Goal: Task Accomplishment & Management: Manage account settings

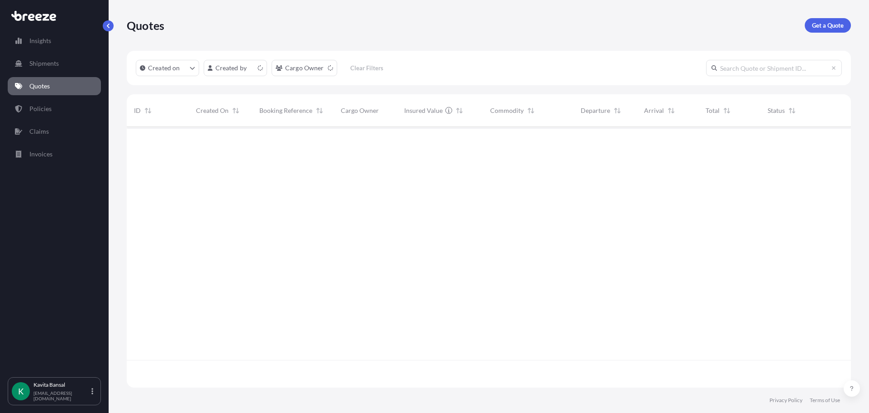
scroll to position [259, 718]
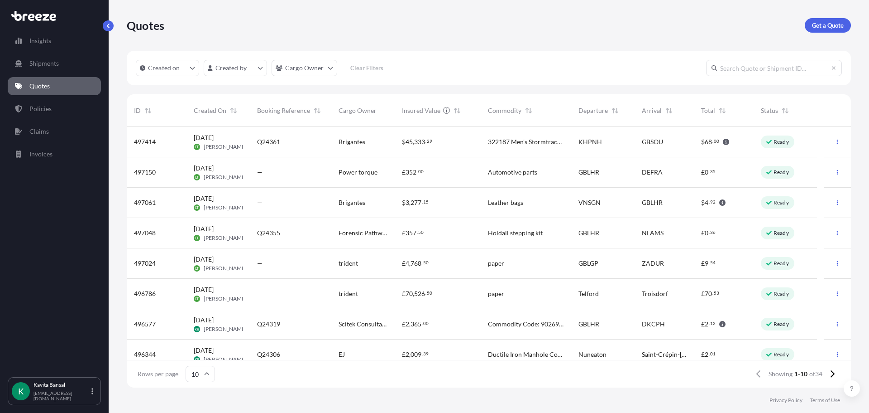
click at [445, 144] on div "$ 45 , 333 . 29" at bounding box center [438, 141] width 72 height 9
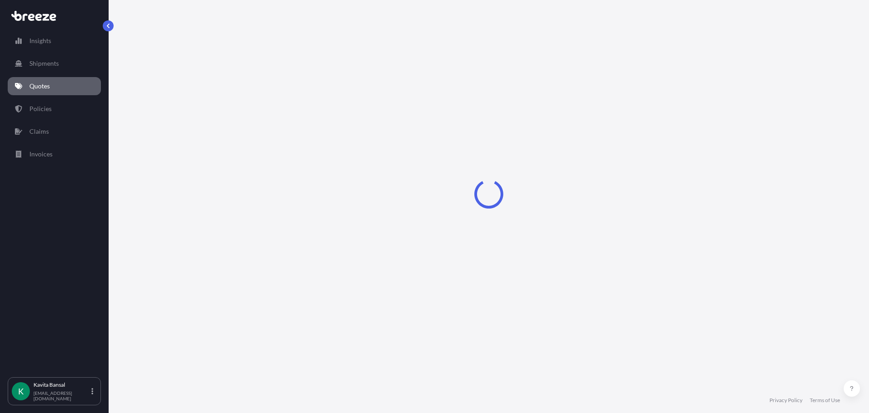
select select "Sea"
select select "Road"
select select "1"
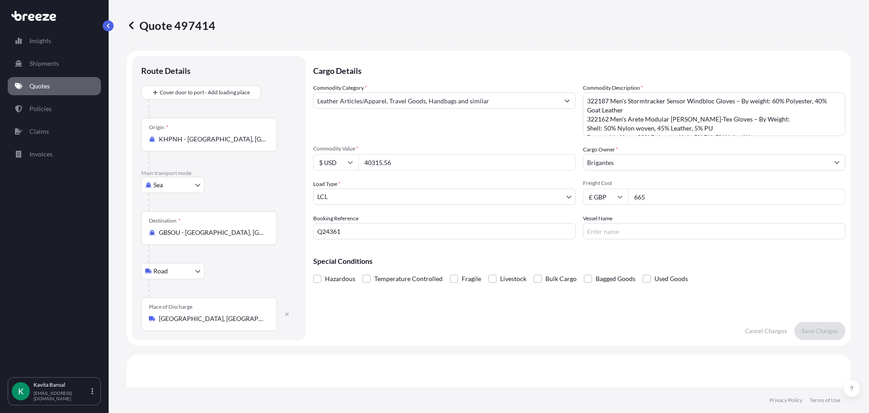
click at [645, 205] on div "Commodity Category * Leather Articles/Apparel, Travel Goods, Handbags and simil…" at bounding box center [579, 161] width 533 height 156
click at [645, 193] on input "665" at bounding box center [737, 196] width 217 height 16
click at [645, 192] on input "665" at bounding box center [737, 196] width 217 height 16
type input "6"
type input "855"
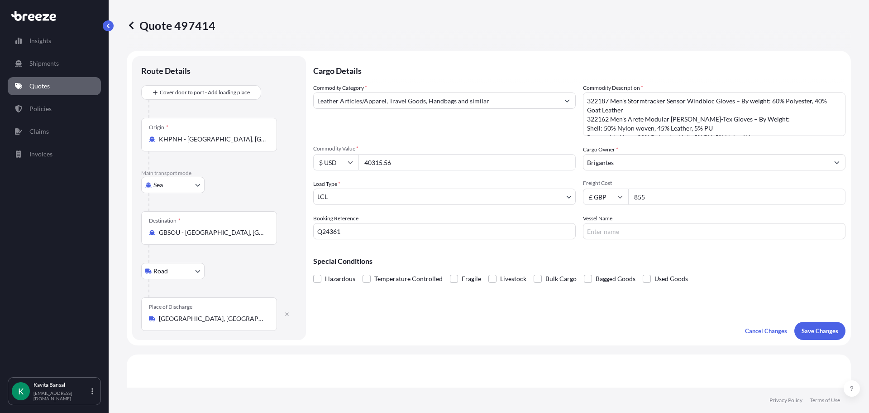
click at [795, 335] on button "Save Changes" at bounding box center [820, 331] width 51 height 18
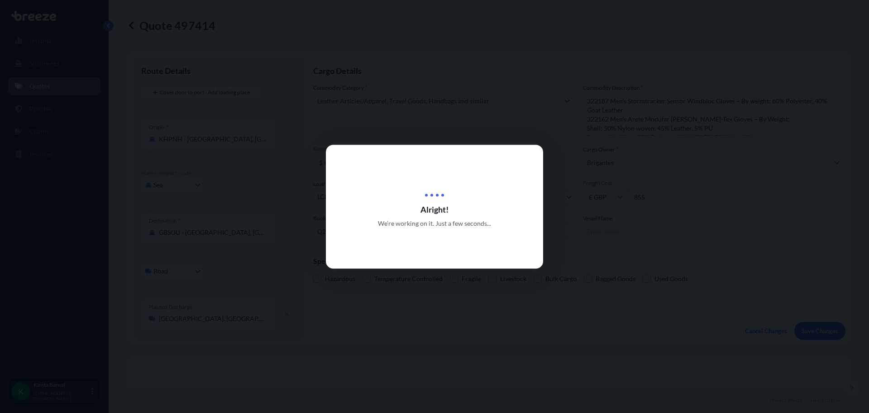
click at [804, 332] on div at bounding box center [434, 206] width 869 height 413
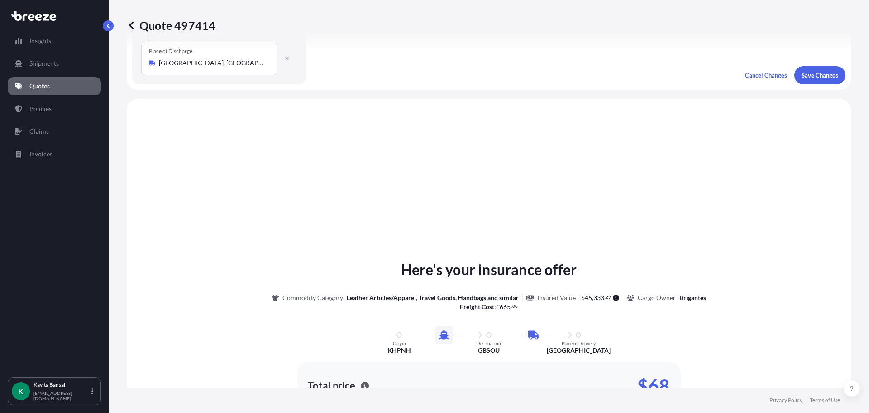
scroll to position [309, 0]
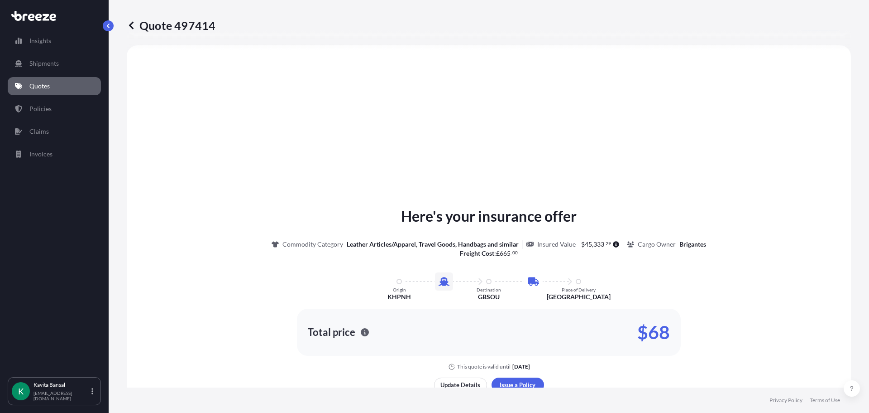
select select "Sea"
select select "Road"
select select "1"
click at [51, 84] on link "Quotes" at bounding box center [54, 86] width 93 height 18
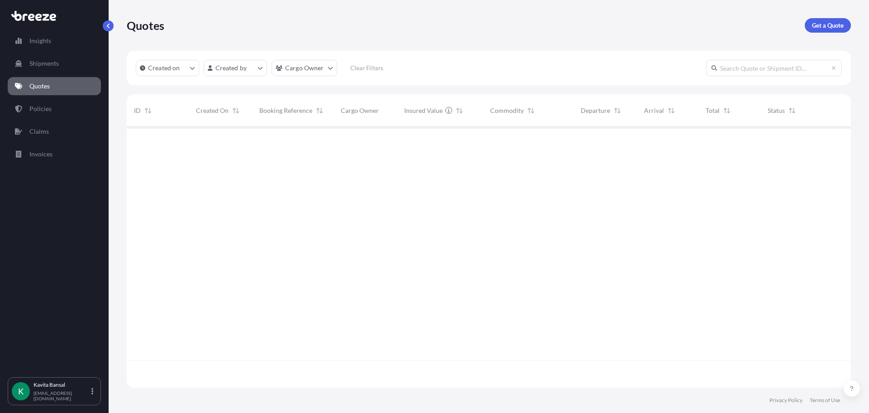
scroll to position [259, 718]
